Goal: Subscribe to service/newsletter

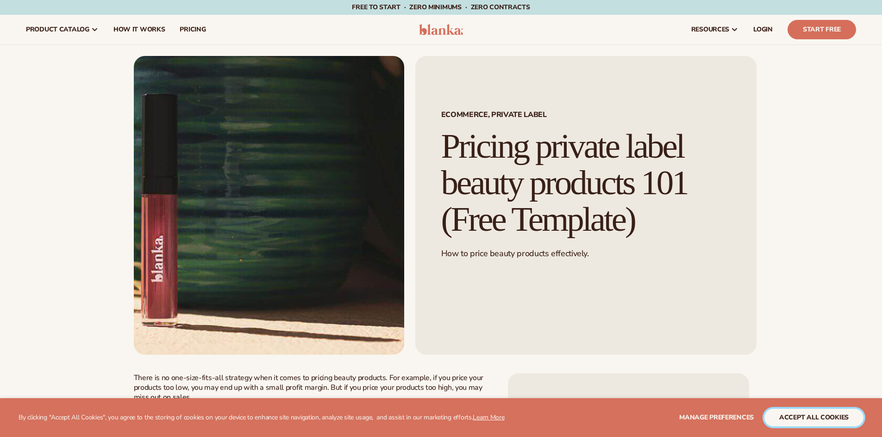
click at [800, 424] on button "accept all cookies" at bounding box center [813, 418] width 99 height 18
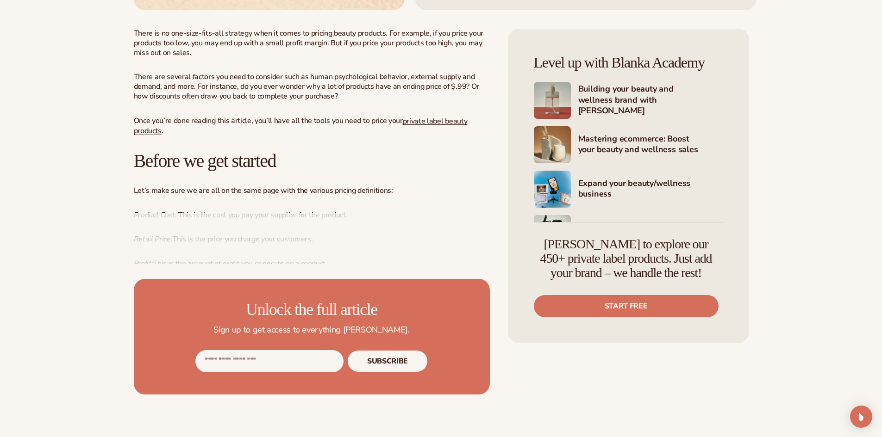
scroll to position [417, 0]
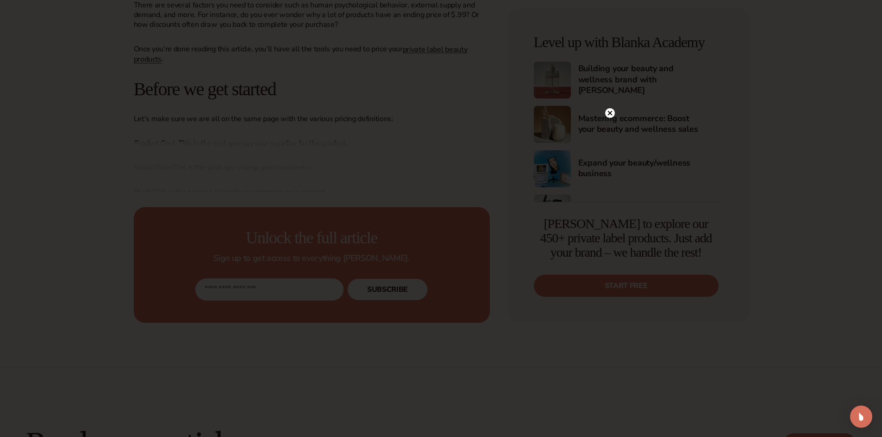
click at [609, 115] on circle at bounding box center [610, 113] width 10 height 10
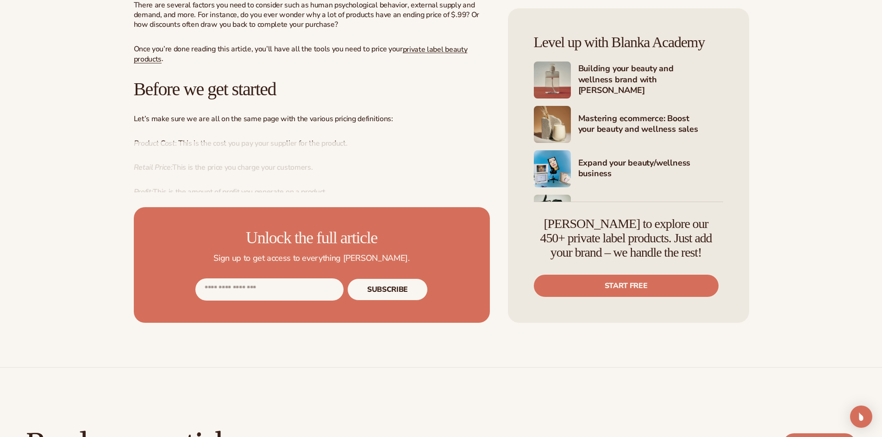
click at [287, 289] on input "Email address" at bounding box center [269, 290] width 148 height 22
type input "**********"
click at [388, 287] on button "Subscribe" at bounding box center [387, 290] width 81 height 22
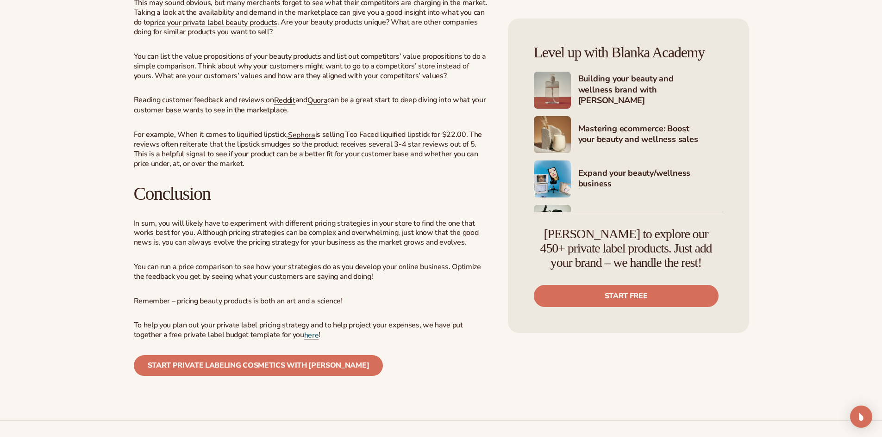
scroll to position [2268, 0]
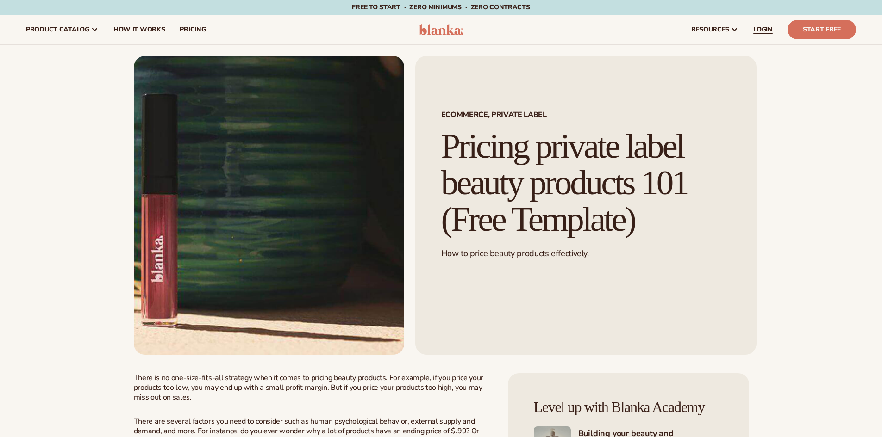
click at [759, 31] on span "LOGIN" at bounding box center [762, 29] width 19 height 7
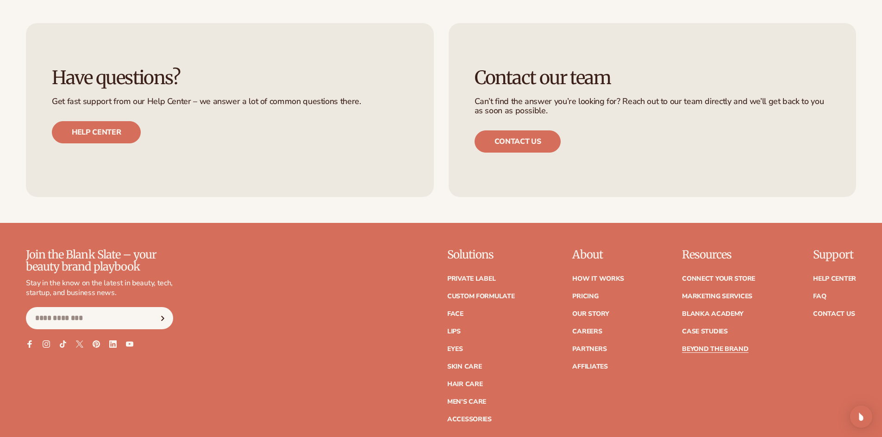
scroll to position [3055, 0]
